Goal: Task Accomplishment & Management: Complete application form

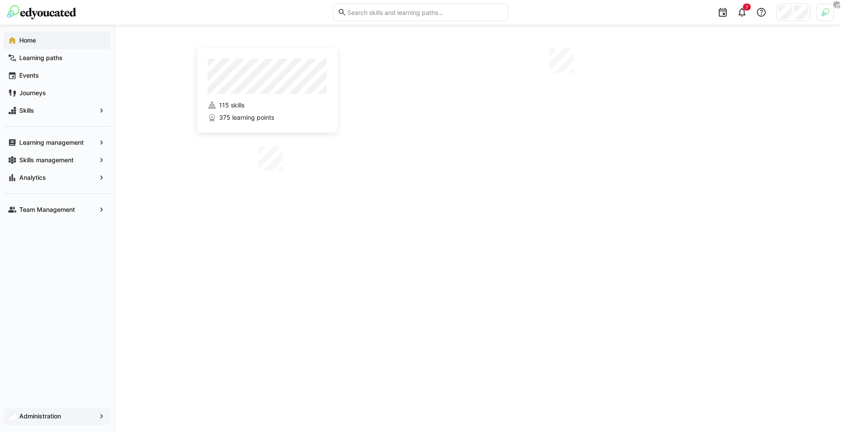
click at [0, 0] on app-navigation-label "Administration" at bounding box center [0, 0] width 0 height 0
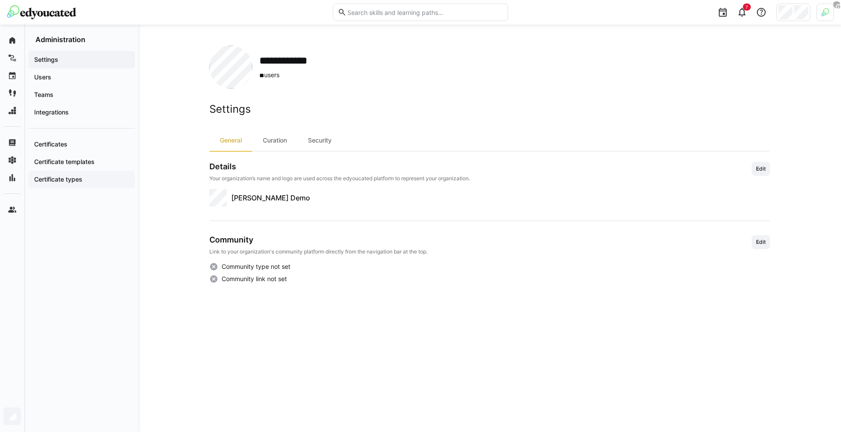
click at [103, 175] on span "Certificate types" at bounding box center [82, 179] width 98 height 9
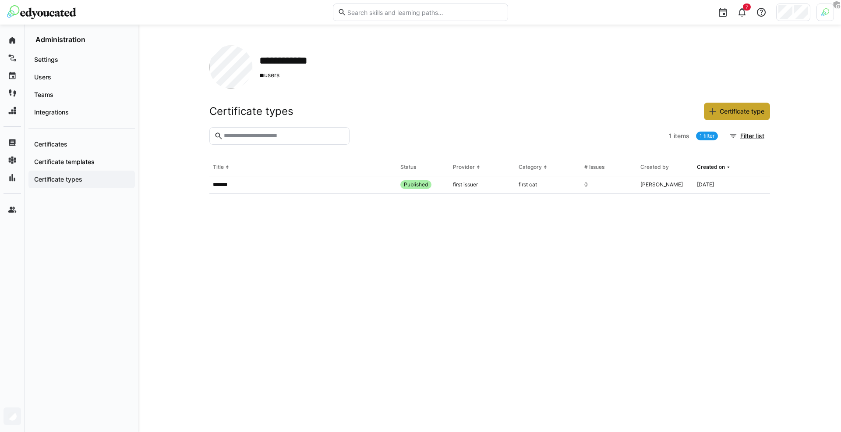
click at [719, 109] on span "Certificate type" at bounding box center [742, 111] width 47 height 9
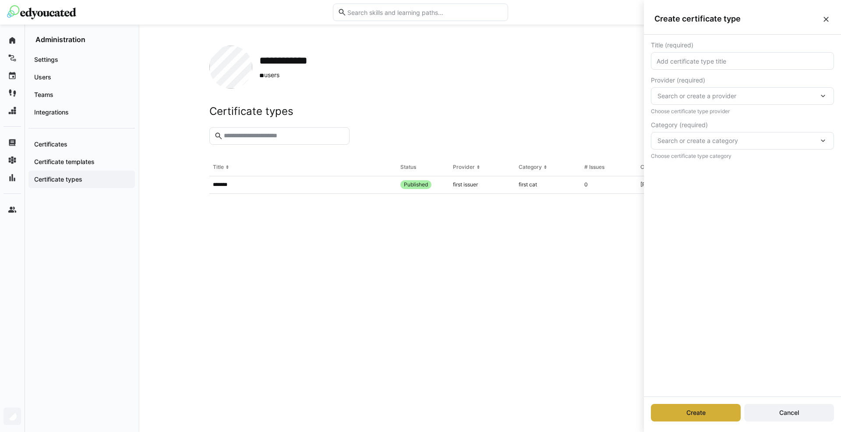
click at [693, 95] on span "Search or create a provider" at bounding box center [738, 96] width 161 height 9
click at [709, 220] on div "Title (required) Provider (required) Search or create a provider first issuer N…" at bounding box center [742, 215] width 197 height 361
click at [677, 66] on eds-input at bounding box center [742, 61] width 183 height 18
click at [711, 40] on div "Title (required) Provider (required) Search or create a provider Provider is re…" at bounding box center [742, 100] width 197 height 131
click at [704, 42] on div "Title (required)" at bounding box center [742, 45] width 183 height 7
